Goal: Communication & Community: Answer question/provide support

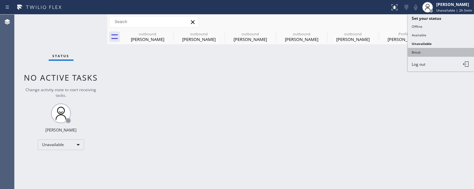
click at [421, 49] on button "Break" at bounding box center [440, 52] width 66 height 9
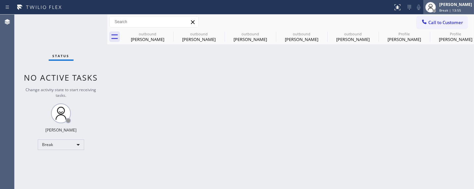
click at [450, 9] on span "Break | 13:55" at bounding box center [450, 10] width 22 height 5
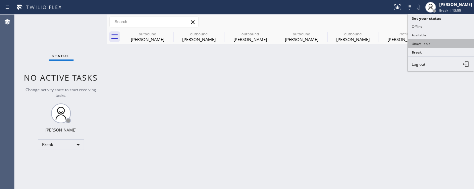
click at [424, 44] on button "Unavailable" at bounding box center [440, 43] width 66 height 9
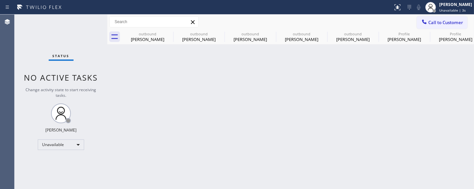
click at [167, 77] on div "Back to Dashboard Change Sender ID Customers Technicians Select a contact Outbo…" at bounding box center [290, 102] width 366 height 175
click at [391, 97] on div "Back to Dashboard Change Sender ID Customers Technicians Select a contact Outbo…" at bounding box center [290, 102] width 366 height 175
click at [433, 21] on span "Call to Customer" at bounding box center [445, 23] width 35 height 6
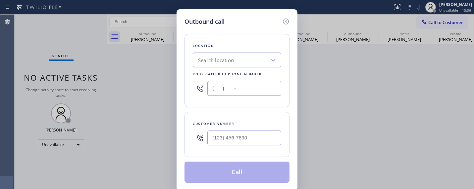
paste input "415) 322-5572"
drag, startPoint x: 272, startPoint y: 83, endPoint x: 180, endPoint y: 81, distance: 92.4
click at [180, 82] on div "Outbound call Location Search location Your caller id phone number (415) 322-55…" at bounding box center [236, 100] width 121 height 182
type input "(415) 322-5572"
click at [237, 135] on input "(___) ___-____" at bounding box center [244, 138] width 74 height 15
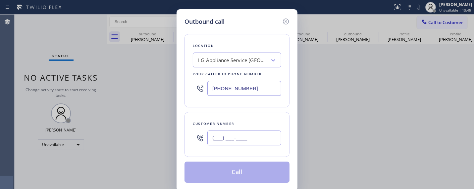
paste input "415) 309-2964"
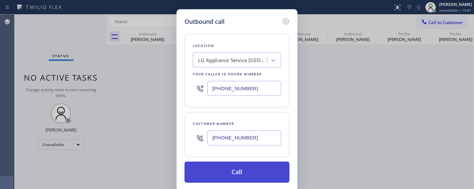
type input "(415) 309-2964"
click at [226, 170] on button "Call" at bounding box center [236, 172] width 105 height 21
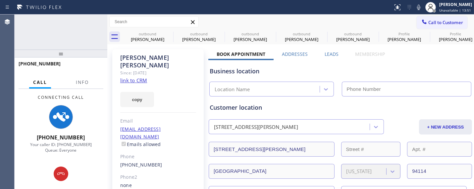
type input "(415) 322-5572"
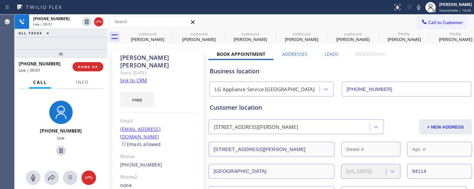
drag, startPoint x: 86, startPoint y: 48, endPoint x: 102, endPoint y: 34, distance: 20.6
click at [81, 22] on div "+14153092964 Live | 00:01 ALL TASKS ALL TASKS ACTIVE TASKS TASKS IN WRAP UP +14…" at bounding box center [61, 102] width 93 height 175
click at [86, 65] on span "HANG UP" at bounding box center [88, 67] width 20 height 5
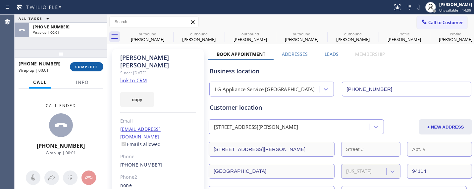
click at [90, 68] on span "COMPLETE" at bounding box center [86, 67] width 23 height 5
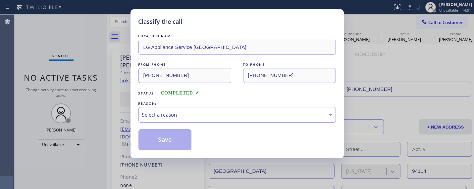
click at [152, 107] on div "REASON:" at bounding box center [236, 103] width 197 height 7
click at [160, 108] on div "Select a reason" at bounding box center [236, 115] width 197 height 16
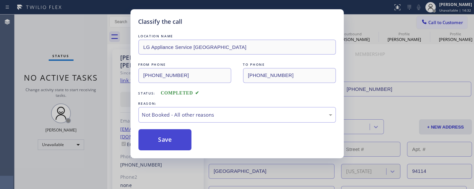
click at [155, 141] on button "Save" at bounding box center [164, 139] width 53 height 21
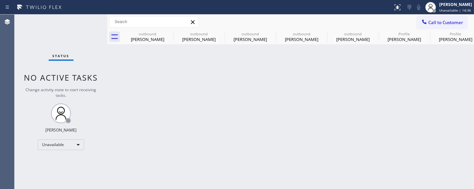
click at [445, 23] on span "Call to Customer" at bounding box center [445, 23] width 35 height 6
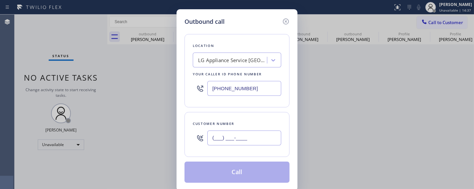
click at [220, 136] on input "(___) ___-____" at bounding box center [244, 138] width 74 height 15
paste input "415) 309-2964"
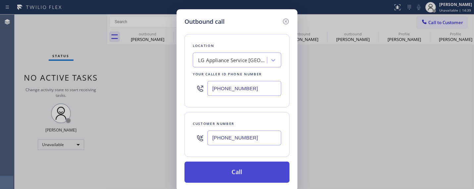
type input "(415) 309-2964"
click at [233, 169] on button "Call" at bounding box center [236, 172] width 105 height 21
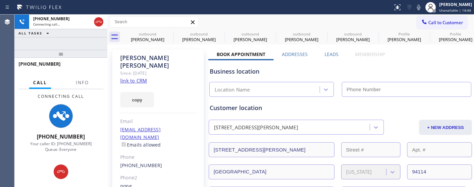
type input "(415) 322-5572"
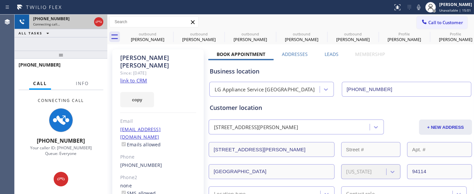
click at [103, 22] on icon at bounding box center [99, 22] width 8 height 8
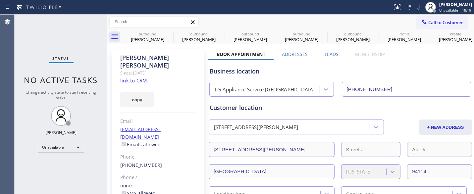
click at [430, 25] on span "Call to Customer" at bounding box center [445, 23] width 35 height 6
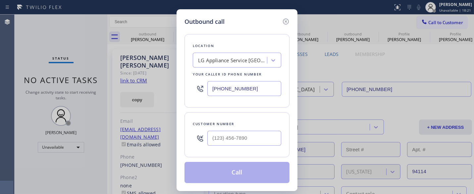
drag, startPoint x: 250, startPoint y: 93, endPoint x: 165, endPoint y: 83, distance: 85.9
click at [165, 85] on div "Outbound call Location LG Appliance Service San Francisco Your caller id phone …" at bounding box center [237, 97] width 474 height 194
paste input "844) 679-8698"
type input "(844) 679-8698"
click at [143, 153] on div "Outbound call Location 4C.Email Home Alliance Your caller id phone number (844)…" at bounding box center [237, 97] width 474 height 194
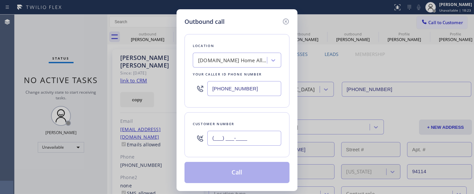
paste input "305) 310-2182"
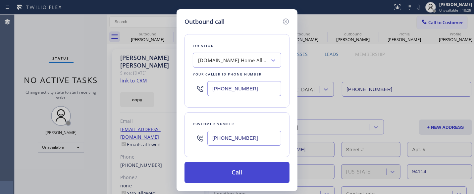
type input "(305) 310-2182"
click at [278, 167] on button "Call" at bounding box center [236, 172] width 105 height 21
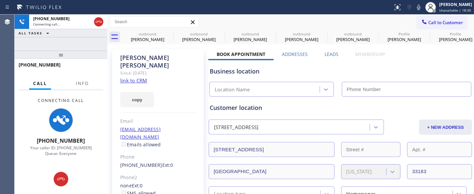
type input "(844) 679-8698"
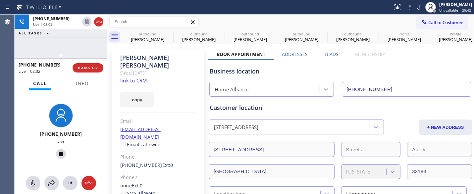
drag, startPoint x: 100, startPoint y: 50, endPoint x: 127, endPoint y: 5, distance: 52.8
click at [94, 36] on div "+13053102182 Live | 02:03 ALL TASKS ALL TASKS ACTIVE TASKS TASKS IN WRAP UP +13…" at bounding box center [61, 104] width 93 height 179
drag, startPoint x: 80, startPoint y: 52, endPoint x: 89, endPoint y: 31, distance: 22.7
click at [78, 43] on div "+13053102182 Live | 02:06 ALL TASKS ALL TASKS ACTIVE TASKS TASKS IN WRAP UP +13…" at bounding box center [61, 104] width 93 height 179
drag, startPoint x: 87, startPoint y: 50, endPoint x: 84, endPoint y: 42, distance: 8.7
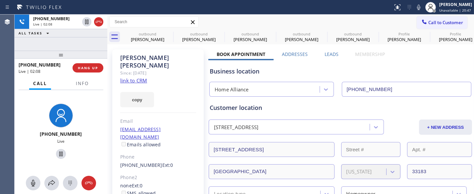
click at [83, 44] on div "+13053102182 Live | 02:08 ALL TASKS ALL TASKS ACTIVE TASKS TASKS IN WRAP UP +13…" at bounding box center [61, 104] width 93 height 179
drag, startPoint x: 77, startPoint y: 51, endPoint x: 75, endPoint y: 34, distance: 17.4
click at [74, 35] on div "+13053102182 Live | 02:14 ALL TASKS ALL TASKS ACTIVE TASKS TASKS IN WRAP UP +13…" at bounding box center [61, 104] width 93 height 179
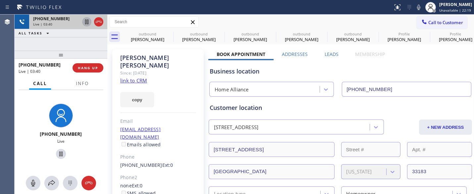
drag, startPoint x: 77, startPoint y: 53, endPoint x: 83, endPoint y: 25, distance: 28.8
click at [75, 32] on div "+13053102182 Live | 03:40 ALL TASKS ALL TASKS ACTIVE TASKS TASKS IN WRAP UP +13…" at bounding box center [61, 104] width 93 height 179
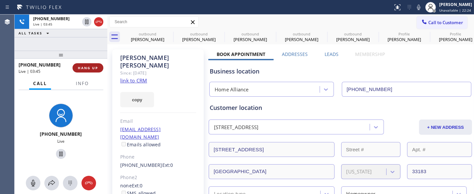
click at [84, 66] on span "HANG UP" at bounding box center [88, 68] width 20 height 5
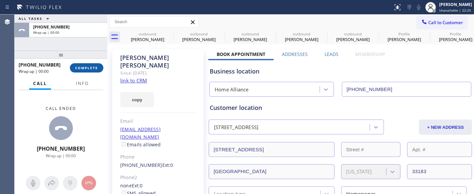
click at [84, 66] on span "COMPLETE" at bounding box center [86, 68] width 23 height 5
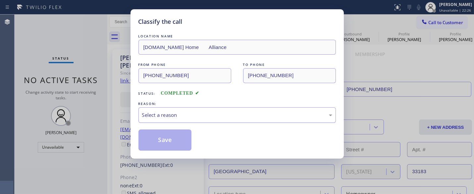
click at [173, 110] on div "Select a reason" at bounding box center [236, 115] width 197 height 16
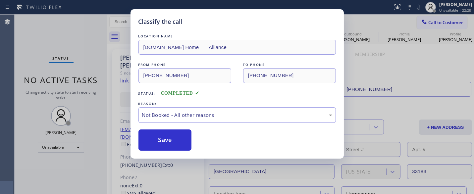
click at [167, 138] on button "Save" at bounding box center [164, 139] width 53 height 21
